Goal: Task Accomplishment & Management: Use online tool/utility

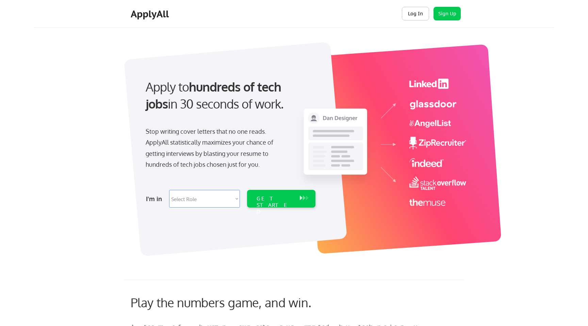
click at [406, 15] on button "Log In" at bounding box center [415, 14] width 27 height 14
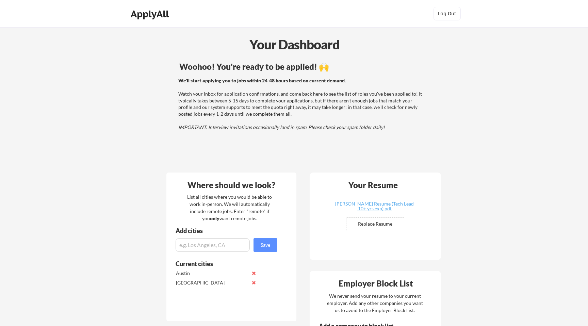
click at [190, 104] on div "We'll start applying you to jobs within 24-48 hours based on current demand. Wa…" at bounding box center [301, 103] width 246 height 53
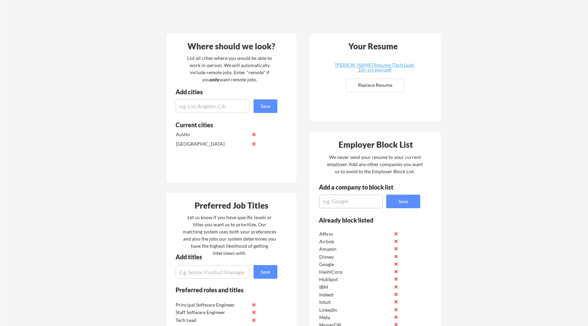
scroll to position [120, 0]
